Goal: Task Accomplishment & Management: Manage account settings

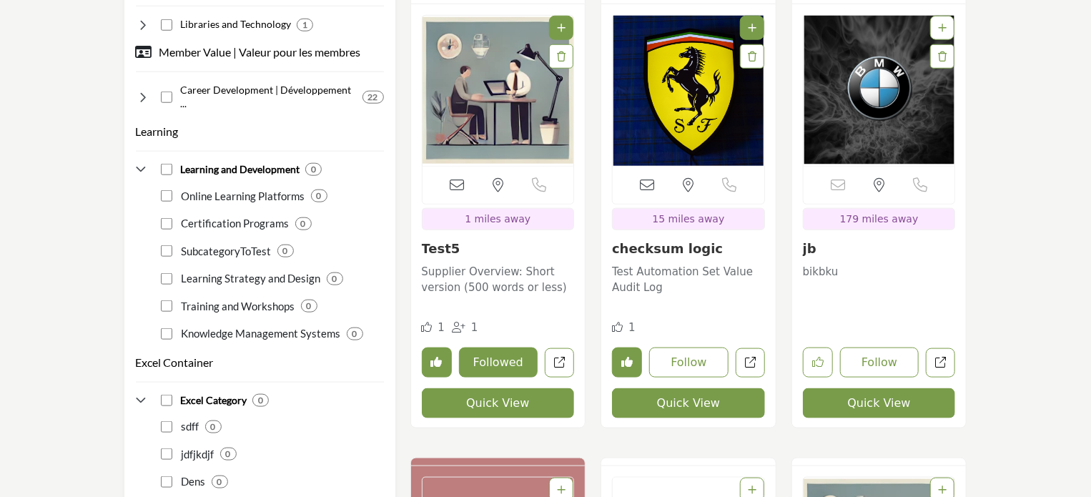
scroll to position [3401, 0]
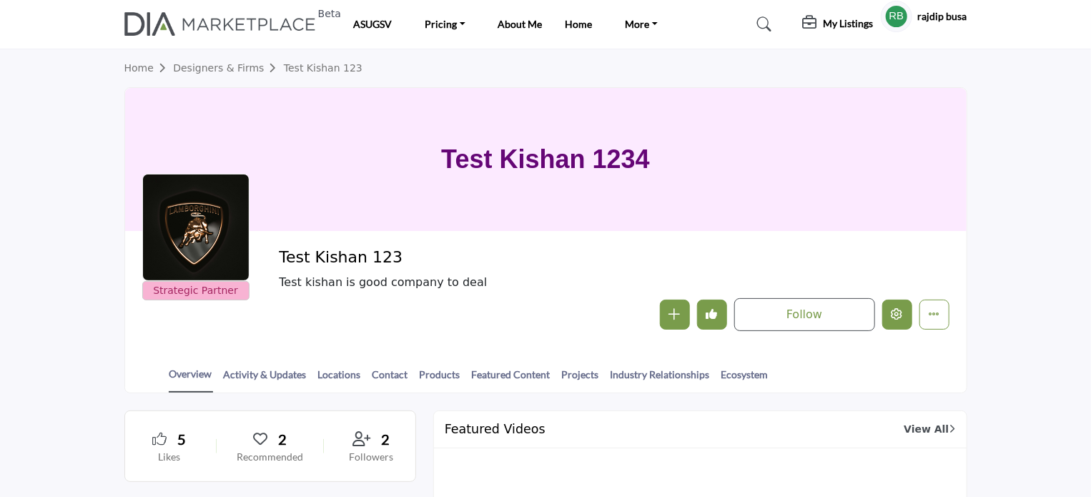
click at [890, 320] on button "Edit company" at bounding box center [898, 315] width 30 height 30
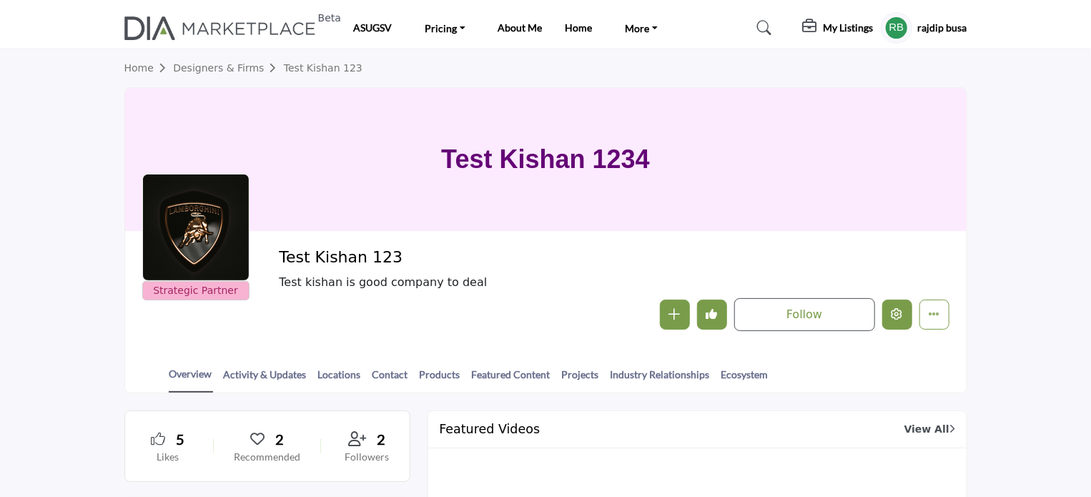
click at [893, 316] on icon "Edit company" at bounding box center [897, 313] width 11 height 11
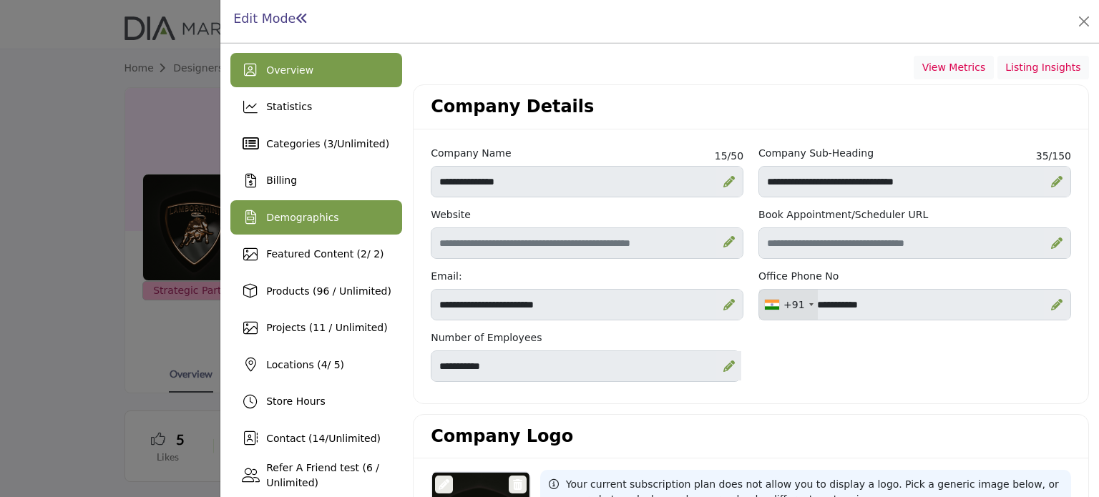
click at [326, 221] on span "Demographics" at bounding box center [302, 217] width 72 height 11
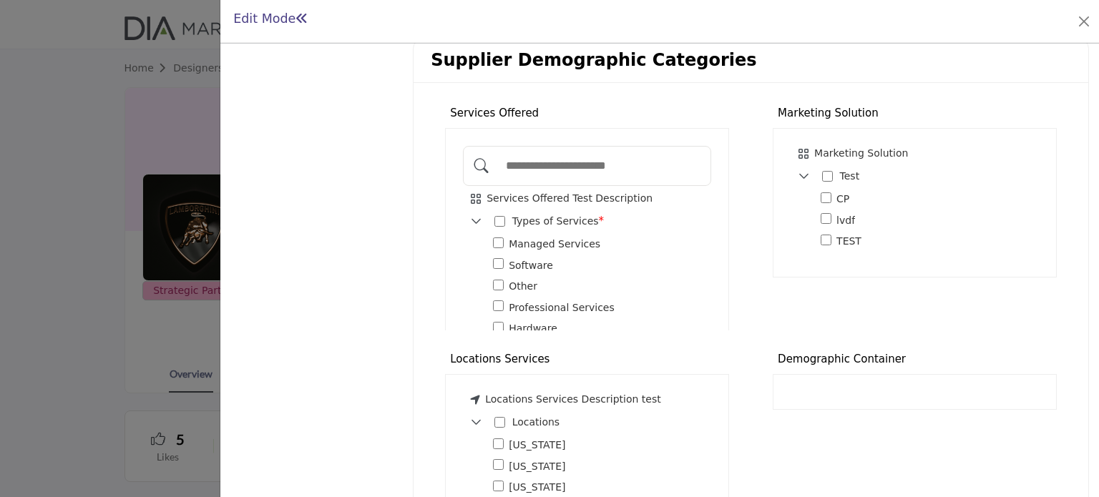
scroll to position [958, 0]
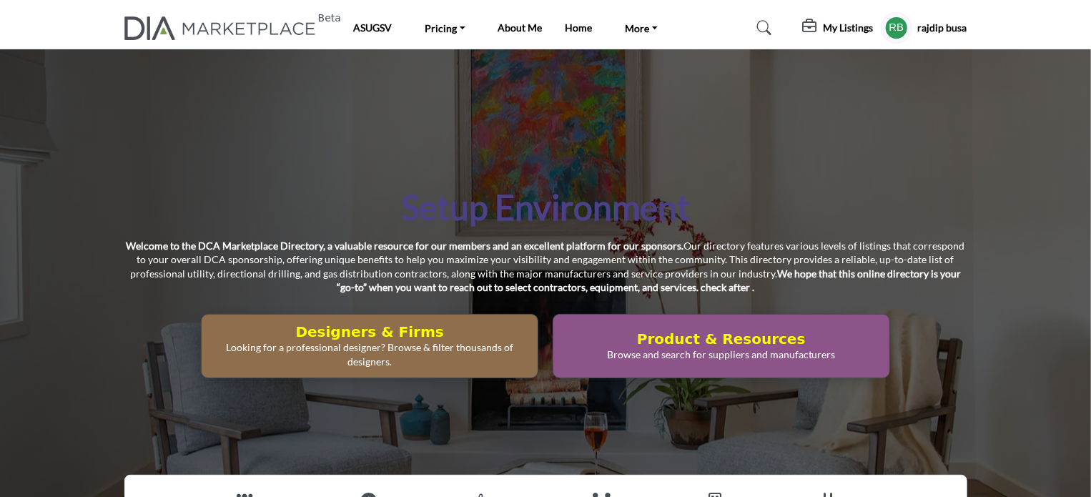
click at [824, 28] on h5 "My Listings" at bounding box center [849, 27] width 50 height 13
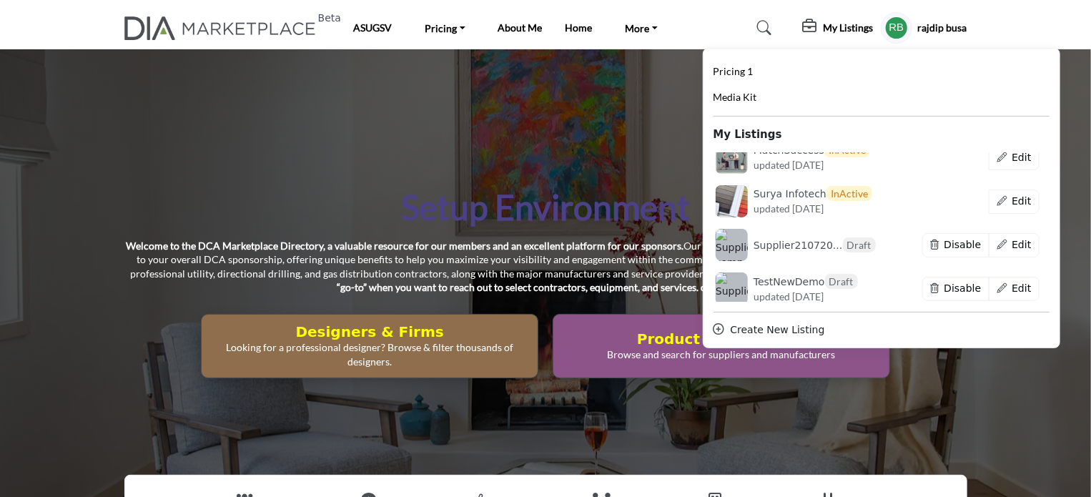
scroll to position [8082, 0]
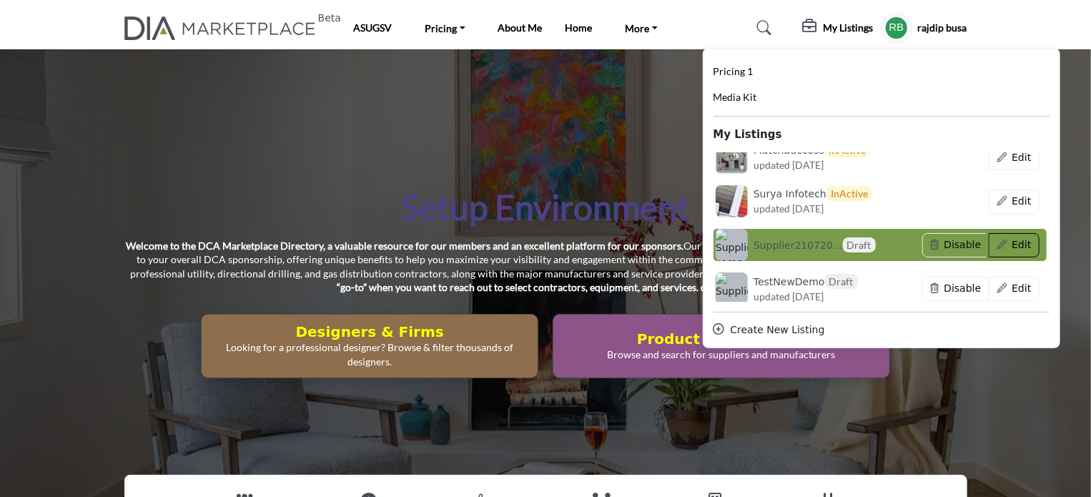
click at [1010, 242] on button "Edit" at bounding box center [1014, 245] width 51 height 24
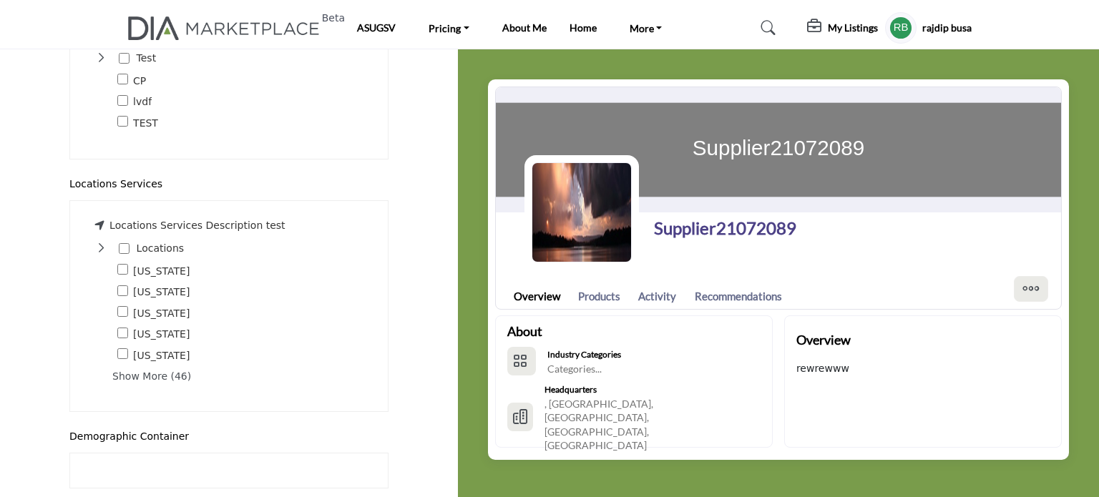
scroll to position [1553, 0]
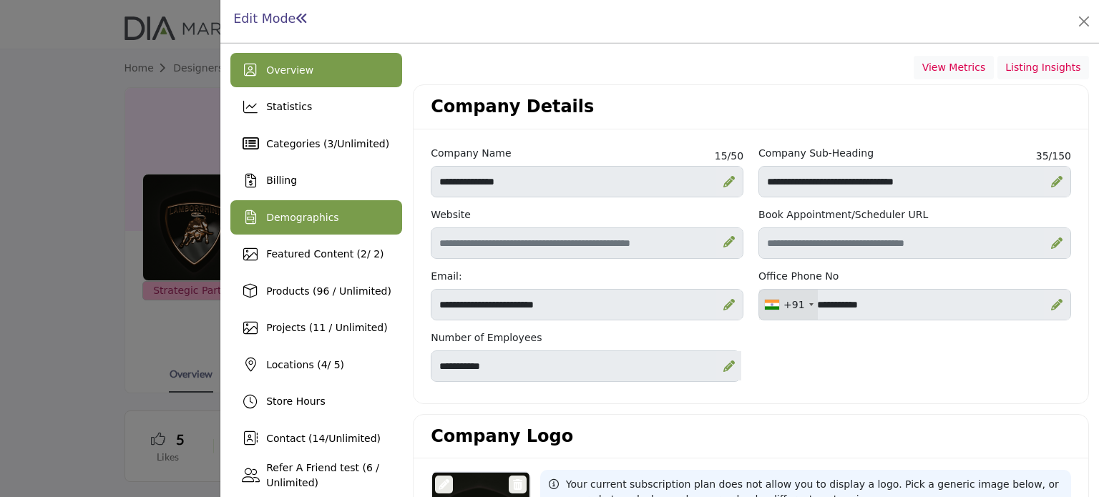
click at [303, 222] on span "Demographics" at bounding box center [302, 217] width 72 height 11
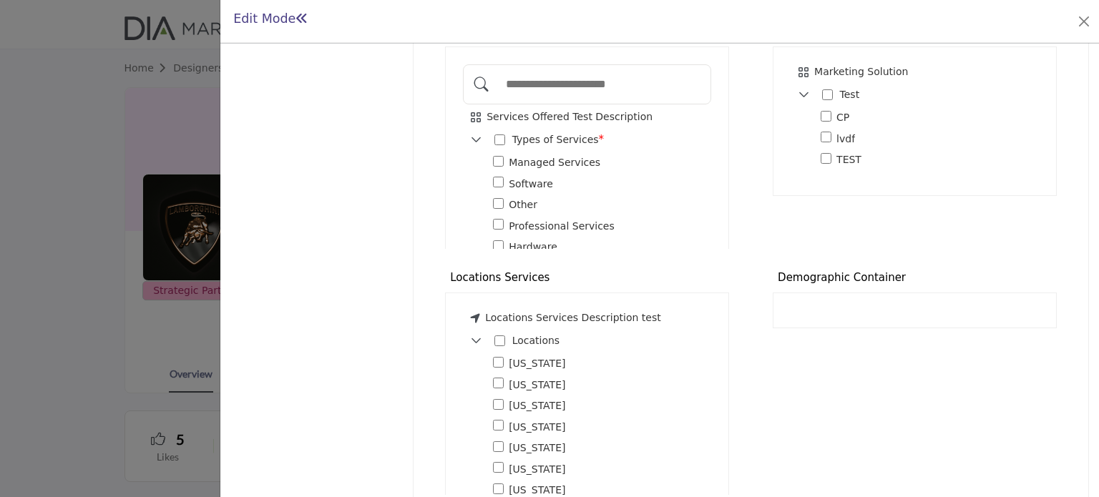
scroll to position [1087, 0]
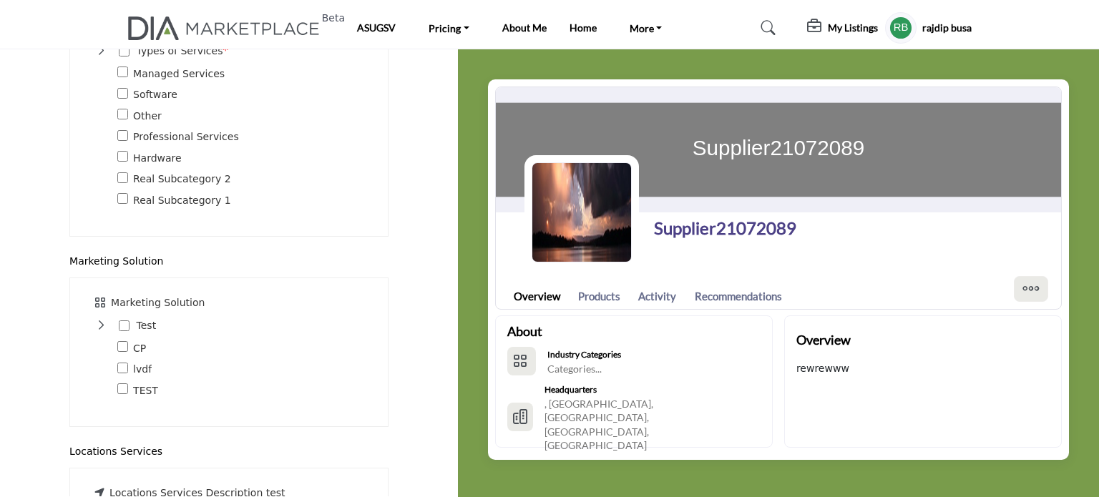
scroll to position [1477, 0]
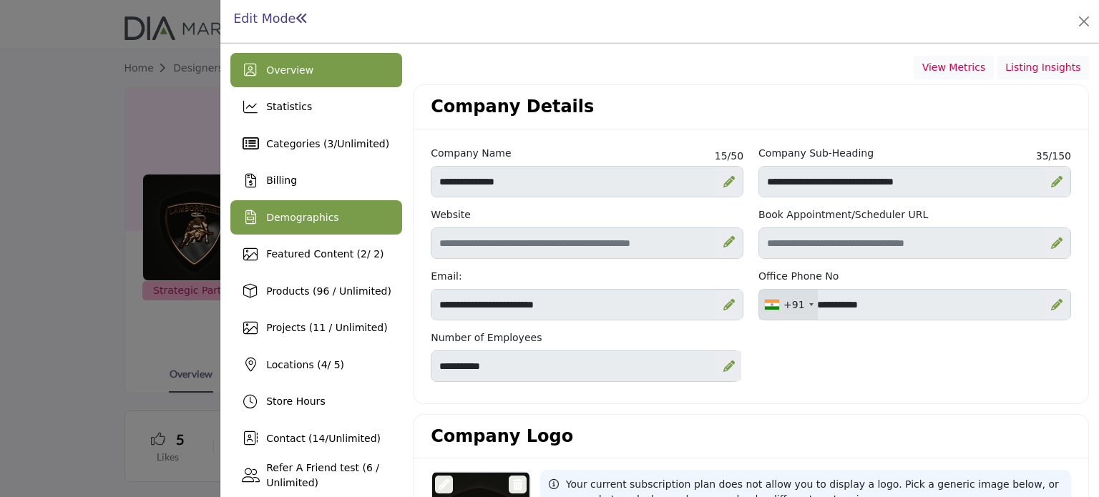
click at [290, 208] on div "Demographics" at bounding box center [316, 217] width 172 height 34
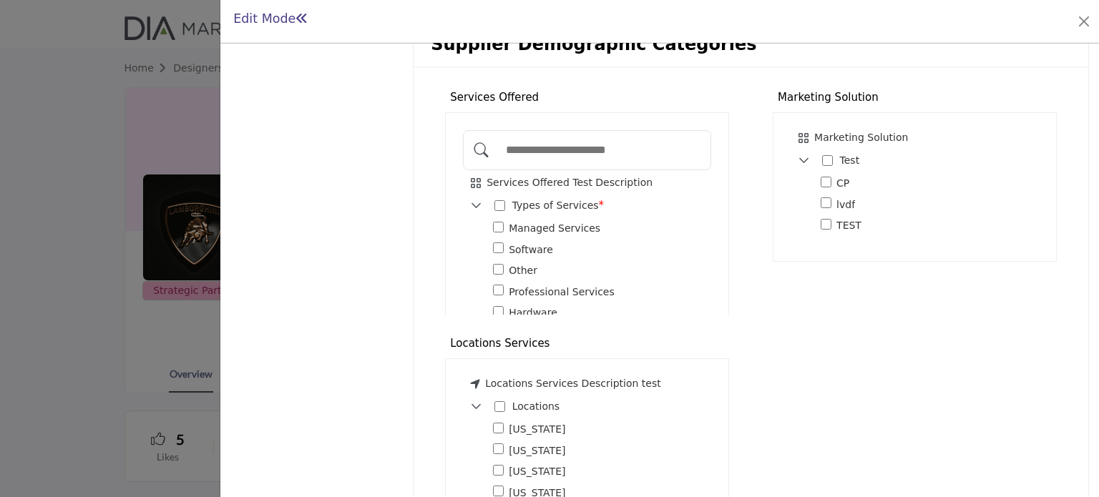
scroll to position [944, 0]
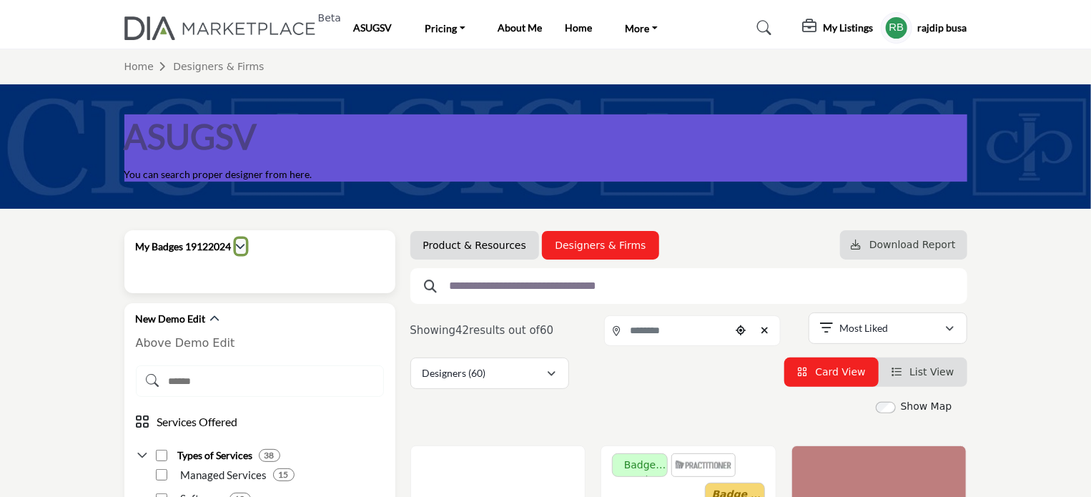
click at [239, 247] on icon "button" at bounding box center [241, 246] width 10 height 10
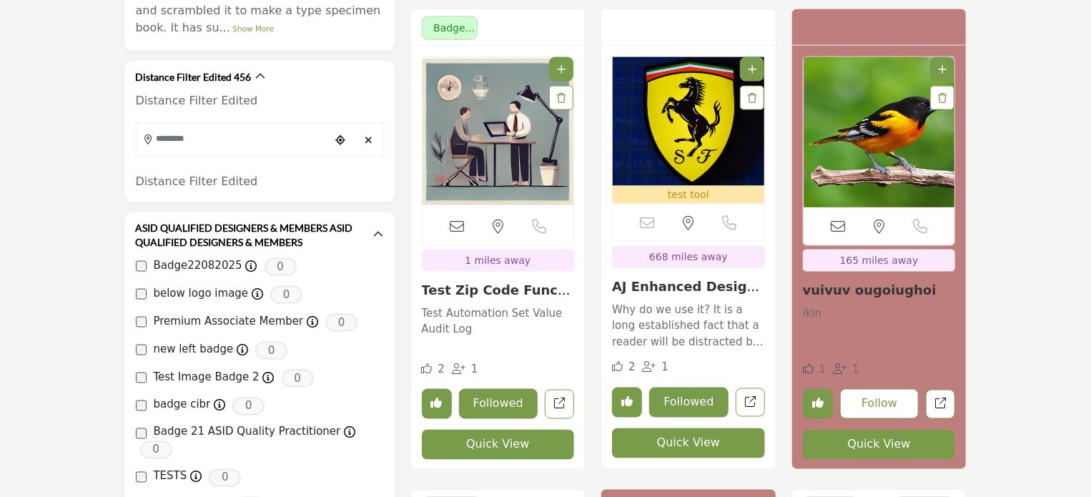
scroll to position [1144, 0]
